Goal: Task Accomplishment & Management: Use online tool/utility

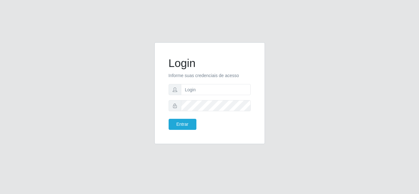
click at [191, 88] on input "text" at bounding box center [216, 89] width 70 height 11
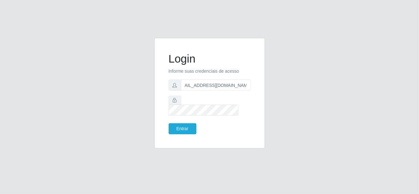
scroll to position [0, 10]
type input "[EMAIL_ADDRESS][DOMAIN_NAME]"
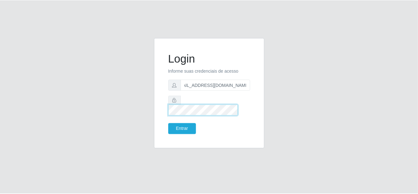
scroll to position [0, 0]
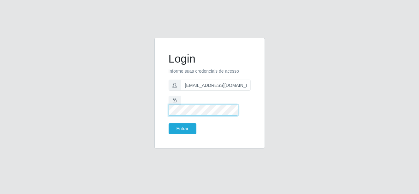
click at [169, 123] on button "Entrar" at bounding box center [183, 128] width 28 height 11
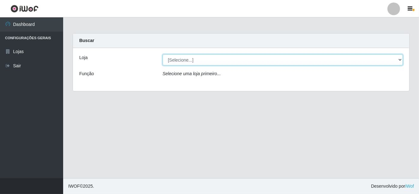
click at [394, 60] on select "[Selecione...] [PERSON_NAME] Atacadão - [PERSON_NAME]" at bounding box center [283, 59] width 240 height 11
select select "523"
click at [163, 54] on select "[Selecione...] [PERSON_NAME] Atacadão - [PERSON_NAME]" at bounding box center [283, 59] width 240 height 11
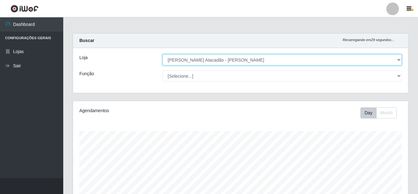
scroll to position [131, 335]
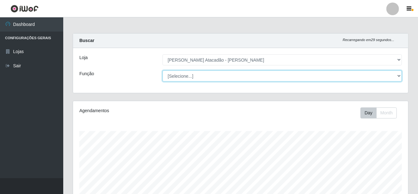
click at [212, 75] on select "[Selecione...] Embalador Embalador + Embalador ++ Panfleteiro Panfleteiro + Pan…" at bounding box center [281, 75] width 239 height 11
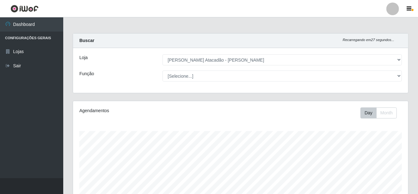
click at [127, 82] on div "Loja [Selecione...] [PERSON_NAME] Atacadão - [PERSON_NAME] Função [Selecione...…" at bounding box center [240, 70] width 335 height 45
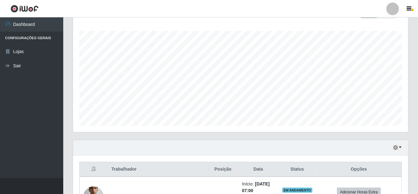
scroll to position [105, 0]
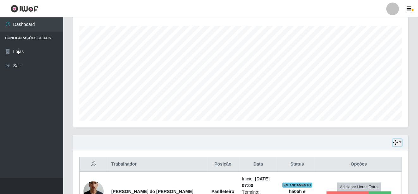
click at [401, 143] on button "button" at bounding box center [397, 142] width 9 height 7
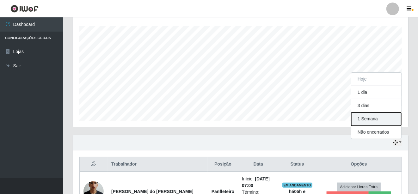
click at [378, 120] on button "1 Semana" at bounding box center [376, 118] width 50 height 13
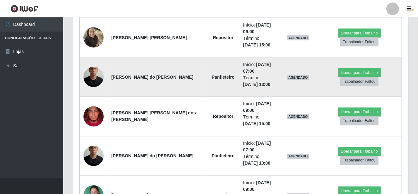
scroll to position [537, 0]
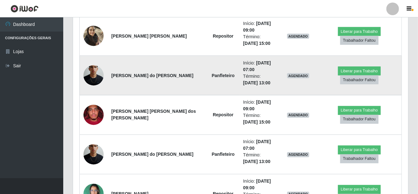
click at [212, 75] on strong "Panfleteiro" at bounding box center [223, 75] width 23 height 5
click at [239, 58] on td "Início: [DATE] 07:00 Término: [DATE] 13:00" at bounding box center [259, 75] width 40 height 39
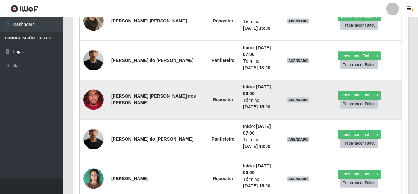
scroll to position [548, 0]
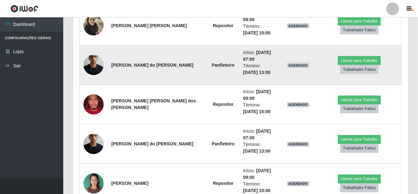
click at [207, 57] on td "Panfleteiro" at bounding box center [223, 64] width 33 height 39
click at [212, 64] on strong "Panfleteiro" at bounding box center [223, 65] width 23 height 5
click at [212, 66] on strong "Panfleteiro" at bounding box center [223, 65] width 23 height 5
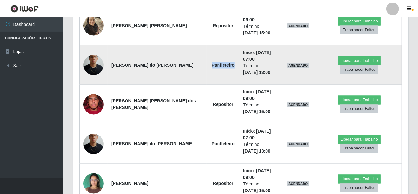
click at [212, 66] on strong "Panfleteiro" at bounding box center [223, 65] width 23 height 5
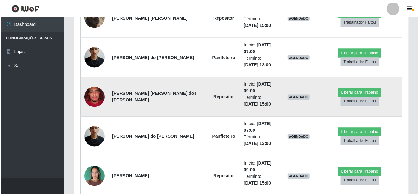
scroll to position [569, 0]
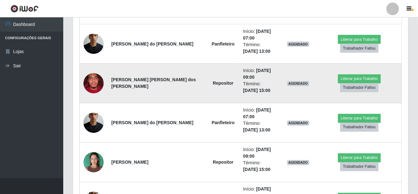
click at [97, 80] on img at bounding box center [93, 83] width 20 height 27
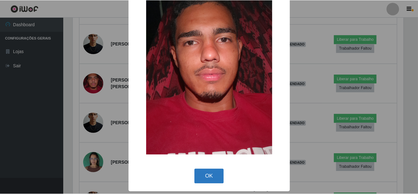
scroll to position [30, 0]
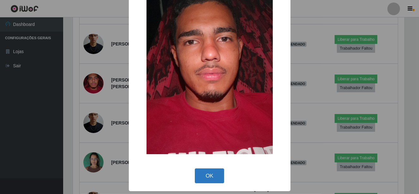
click at [209, 178] on button "OK" at bounding box center [209, 175] width 29 height 15
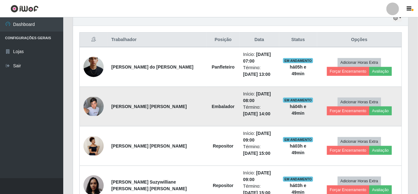
scroll to position [232, 0]
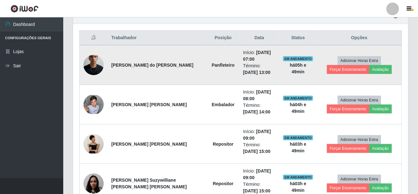
click at [212, 63] on strong "Panfleteiro" at bounding box center [223, 65] width 23 height 5
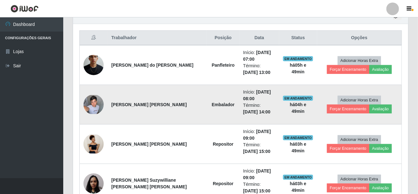
click at [212, 105] on strong "Embalador" at bounding box center [223, 104] width 23 height 5
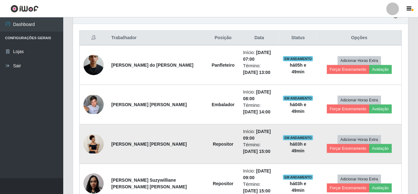
click at [207, 149] on td "Repositor" at bounding box center [223, 143] width 33 height 39
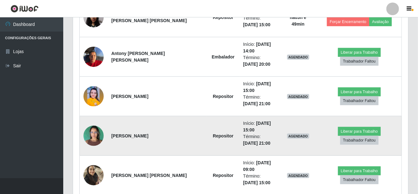
scroll to position [421, 0]
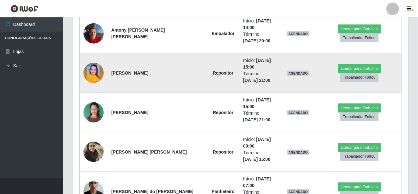
click at [148, 71] on strong "[PERSON_NAME]" at bounding box center [129, 72] width 37 height 5
click at [207, 78] on td "Repositor" at bounding box center [223, 72] width 33 height 39
click at [207, 76] on td "Repositor" at bounding box center [223, 72] width 33 height 39
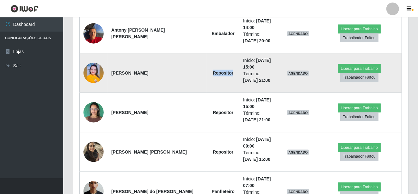
click at [207, 76] on td "Repositor" at bounding box center [223, 72] width 33 height 39
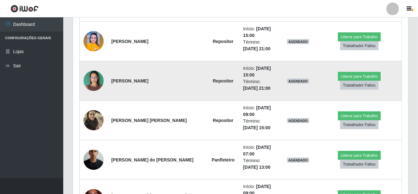
click at [171, 88] on td "[PERSON_NAME]" at bounding box center [156, 80] width 99 height 39
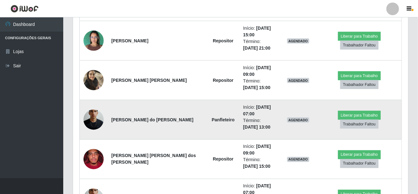
scroll to position [495, 0]
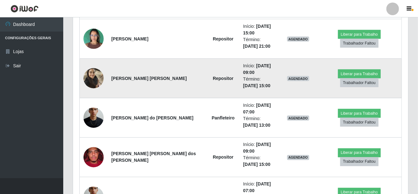
click at [213, 79] on strong "Repositor" at bounding box center [223, 78] width 21 height 5
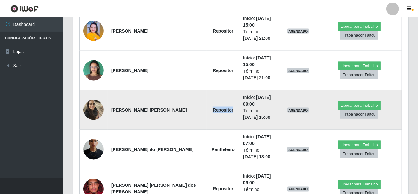
click at [207, 106] on td "Repositor" at bounding box center [223, 109] width 33 height 39
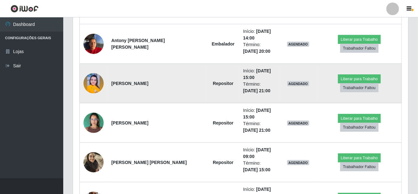
click at [173, 98] on td "[PERSON_NAME]" at bounding box center [156, 83] width 99 height 39
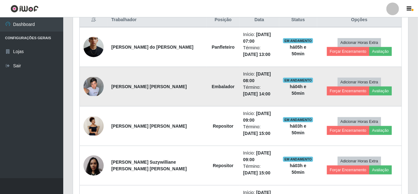
scroll to position [253, 0]
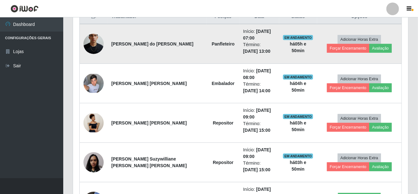
click at [283, 46] on td "EM ANDAMENTO há 05 h e 50 min" at bounding box center [298, 44] width 38 height 40
click at [239, 58] on td "Início: [DATE] 07:00 Término: [DATE] 13:00" at bounding box center [259, 44] width 40 height 40
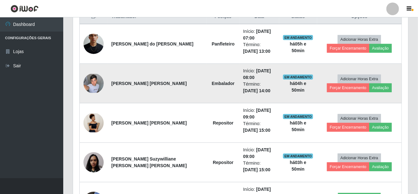
click at [290, 88] on td "EM ANDAMENTO há 04 h e 50 min" at bounding box center [298, 83] width 38 height 39
click at [239, 98] on td "Início: [DATE] 08:00 Término: [DATE] 14:00" at bounding box center [259, 83] width 40 height 39
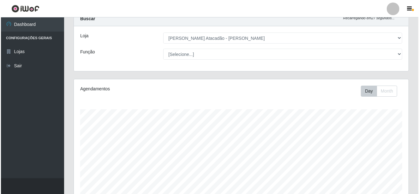
scroll to position [0, 0]
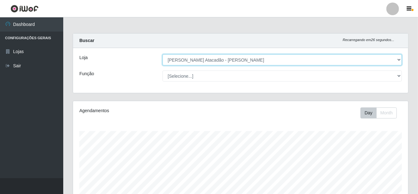
click at [215, 59] on select "[Selecione...] [PERSON_NAME] Atacadão - [PERSON_NAME]" at bounding box center [281, 59] width 239 height 11
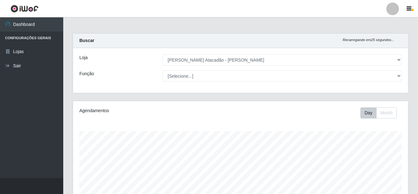
click at [132, 51] on div "Loja [Selecione...] [PERSON_NAME] Atacadão - [PERSON_NAME] Função [Selecione...…" at bounding box center [240, 70] width 335 height 45
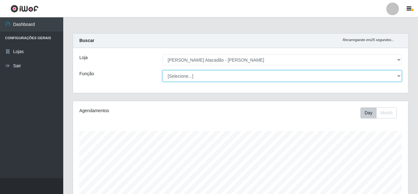
click at [175, 78] on select "[Selecione...] Embalador Embalador + Embalador ++ Panfleteiro Panfleteiro + Pan…" at bounding box center [281, 75] width 239 height 11
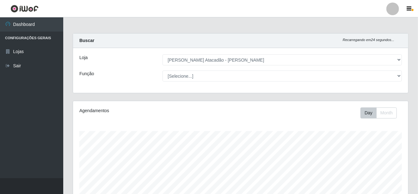
click at [132, 80] on div "Função" at bounding box center [116, 75] width 83 height 11
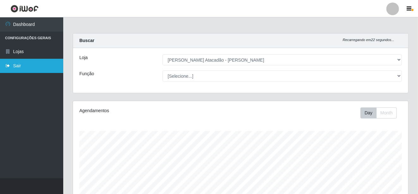
click at [35, 65] on link "Sair" at bounding box center [31, 66] width 63 height 14
